Goal: Information Seeking & Learning: Find specific fact

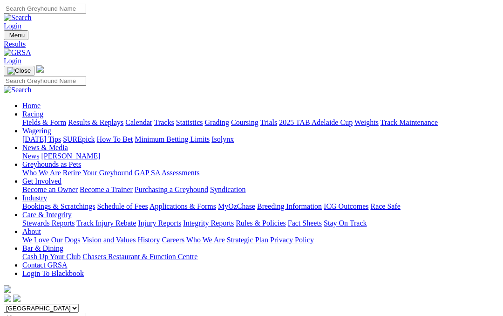
click at [39, 118] on link "Fields & Form" at bounding box center [44, 122] width 44 height 8
click at [40, 118] on link "Fields & Form" at bounding box center [44, 122] width 44 height 8
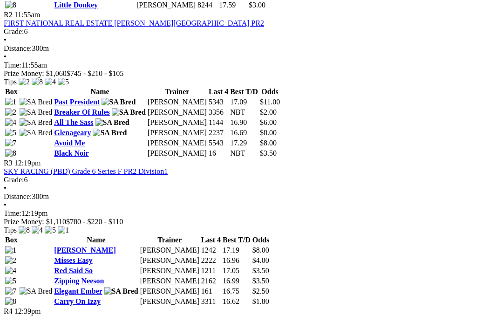
scroll to position [571, 0]
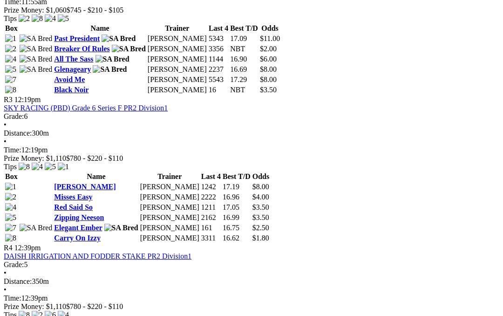
scroll to position [667, 0]
